Goal: Subscribe to service/newsletter

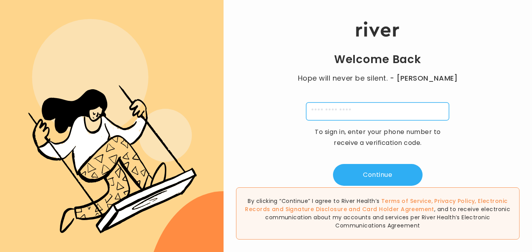
click at [324, 114] on input "tel" at bounding box center [377, 111] width 143 height 18
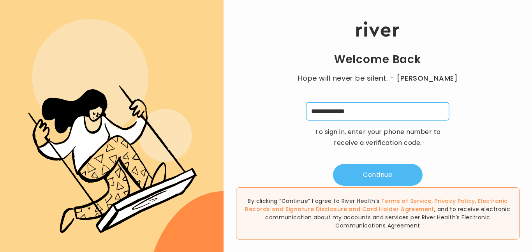
type input "**********"
click at [354, 174] on button "Continue" at bounding box center [378, 175] width 90 height 22
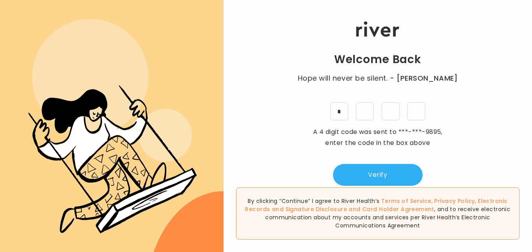
type input "*"
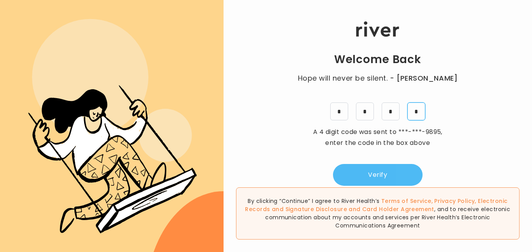
type input "*"
click at [348, 174] on button "Verify" at bounding box center [378, 175] width 90 height 22
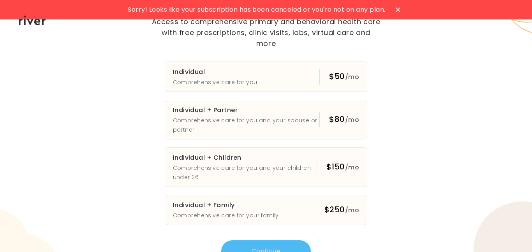
click at [433, 102] on div "Sorry! Looks like your subscription has been canceled or you're not on any plan…" at bounding box center [266, 126] width 532 height 252
click at [345, 72] on span "/mo" at bounding box center [352, 76] width 14 height 9
click at [261, 242] on button "Continue" at bounding box center [266, 251] width 90 height 22
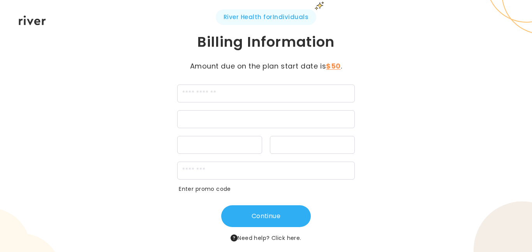
click at [29, 19] on icon at bounding box center [32, 21] width 27 height 10
click at [288, 238] on button "Click here." at bounding box center [286, 237] width 30 height 9
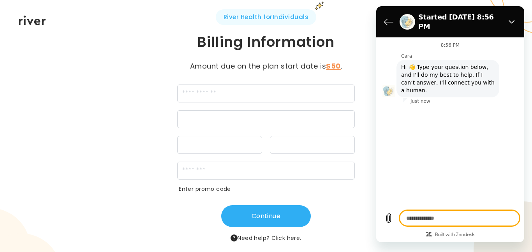
type textarea "*"
click at [387, 22] on icon "Back to the conversation list" at bounding box center [388, 21] width 9 height 9
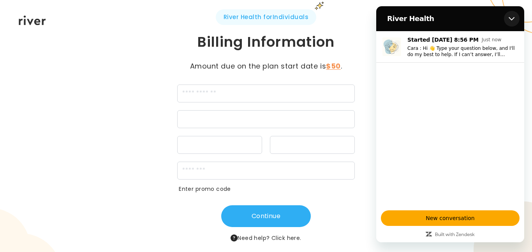
click at [512, 19] on icon "Close" at bounding box center [512, 19] width 6 height 4
